Goal: Task Accomplishment & Management: Manage account settings

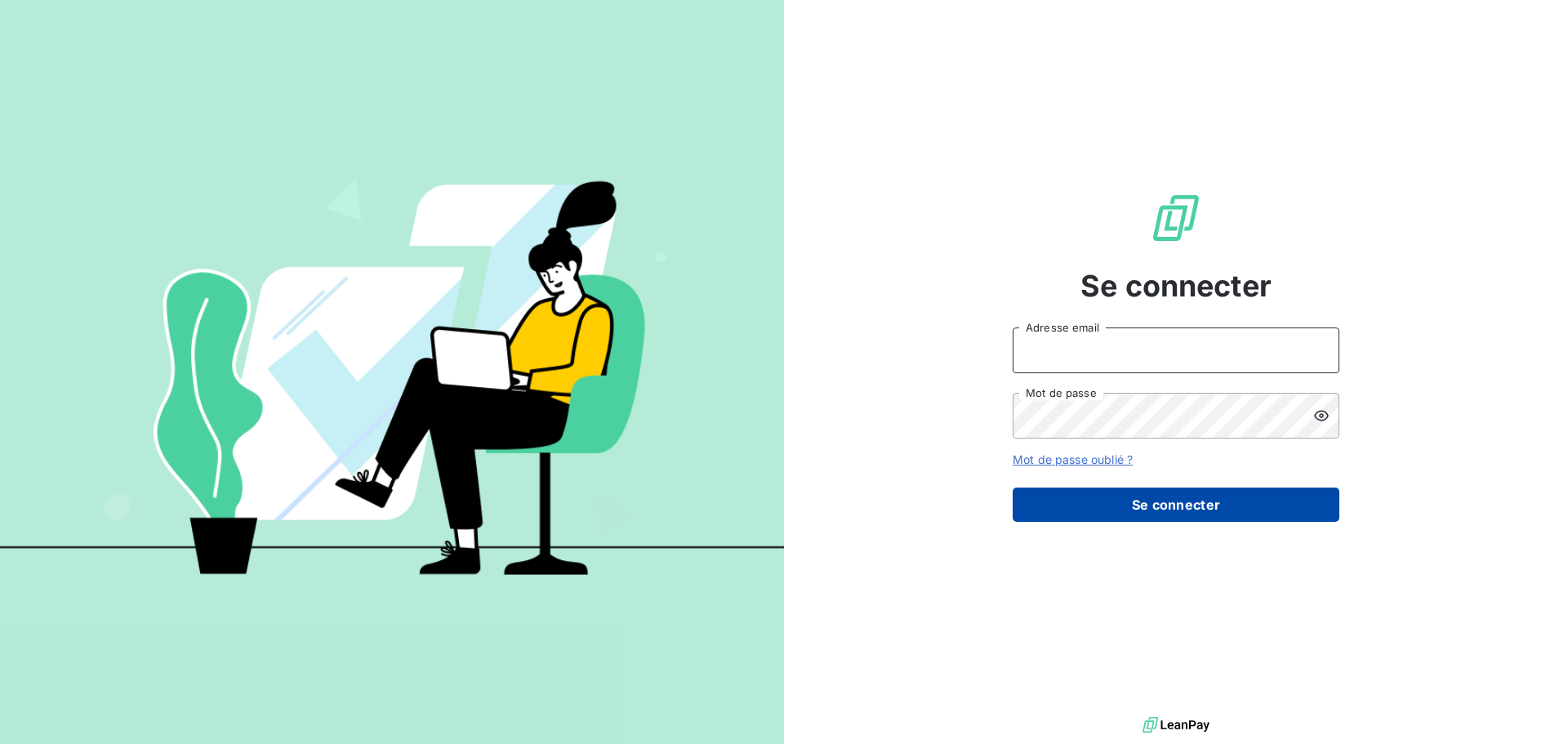
type input "[PERSON_NAME][EMAIL_ADDRESS][DOMAIN_NAME]"
click at [1186, 497] on button "Se connecter" at bounding box center [1176, 505] width 326 height 35
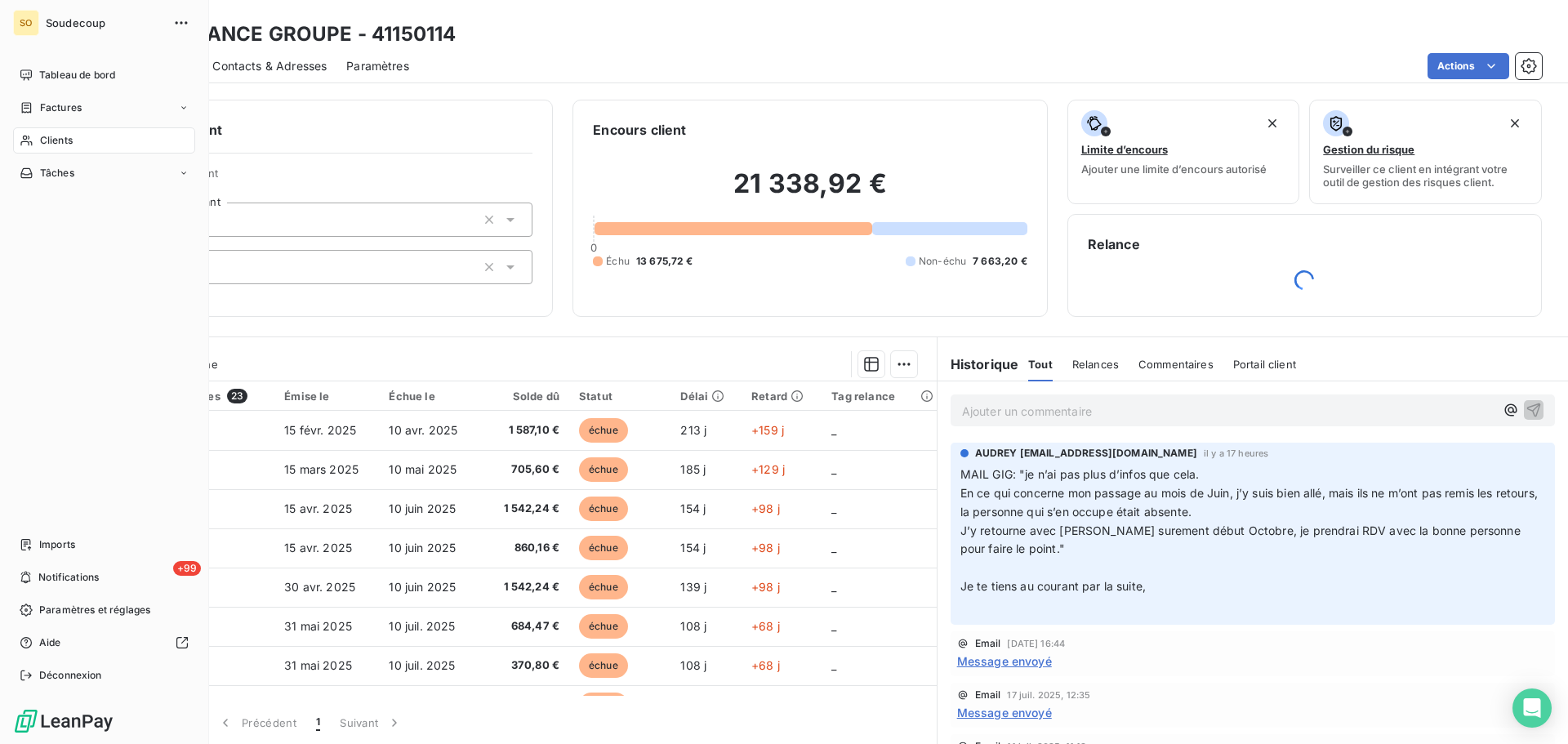
click at [72, 141] on span "Clients" at bounding box center [57, 141] width 33 height 15
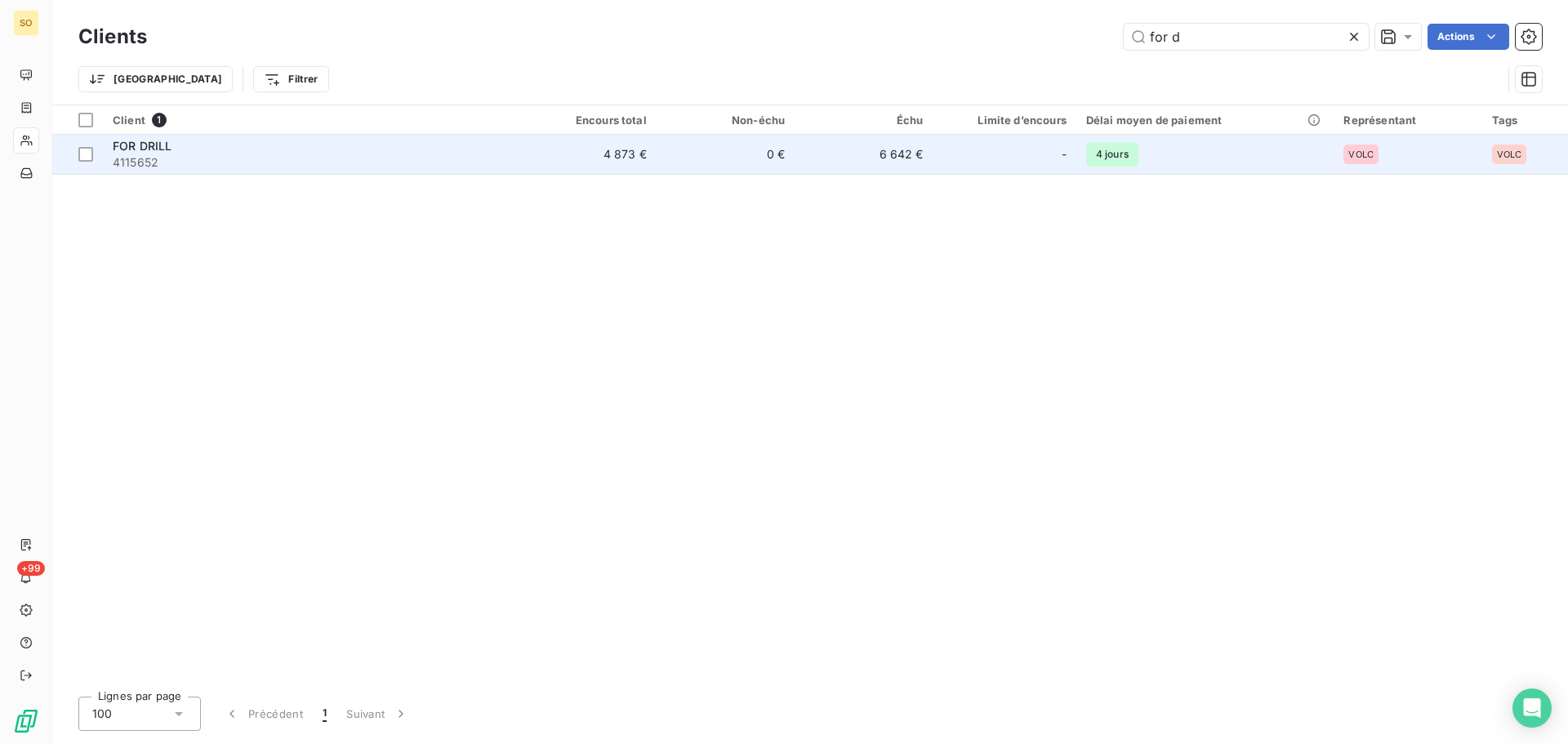
type input "for d"
click at [376, 156] on span "4115652" at bounding box center [310, 163] width 395 height 16
